Goal: Check status

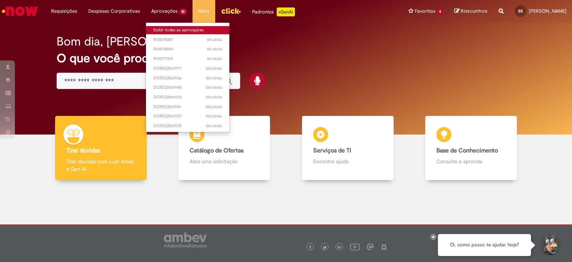
click at [158, 28] on link "Exibir todas as aprovações" at bounding box center [187, 30] width 83 height 8
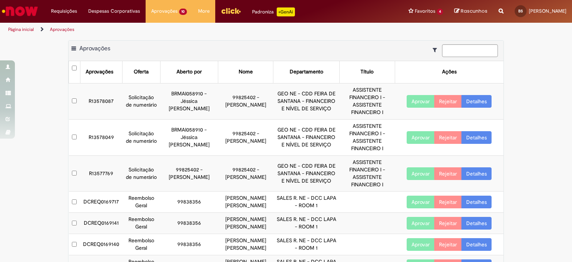
click at [478, 171] on link "Detalhes" at bounding box center [477, 173] width 30 height 13
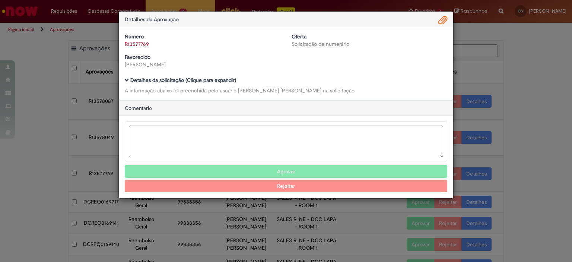
click at [501, 65] on div "Detalhes da Aprovação Número R13577769 Oferta Solicitação de numerário Favoreci…" at bounding box center [286, 131] width 572 height 262
